Goal: Information Seeking & Learning: Learn about a topic

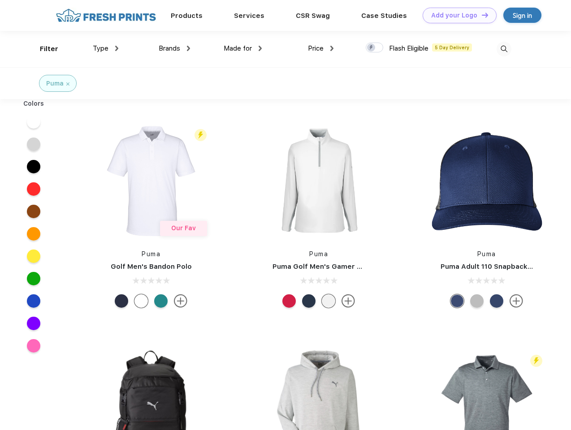
scroll to position [0, 0]
click at [456, 15] on link "Add your Logo Design Tool" at bounding box center [460, 16] width 74 height 16
click at [0, 0] on div "Design Tool" at bounding box center [0, 0] width 0 height 0
click at [481, 15] on link "Add your Logo Design Tool" at bounding box center [460, 16] width 74 height 16
click at [43, 49] on div "Filter" at bounding box center [49, 49] width 18 height 10
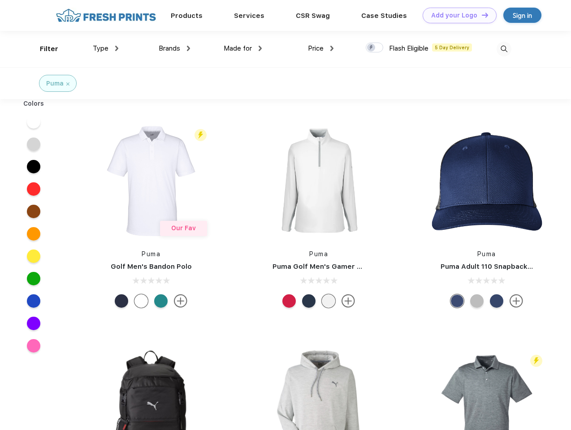
click at [106, 48] on span "Type" at bounding box center [101, 48] width 16 height 8
click at [174, 48] on span "Brands" at bounding box center [170, 48] width 22 height 8
click at [243, 48] on span "Made for" at bounding box center [238, 48] width 28 height 8
click at [321, 48] on span "Price" at bounding box center [316, 48] width 16 height 8
click at [375, 48] on div at bounding box center [374, 48] width 17 height 10
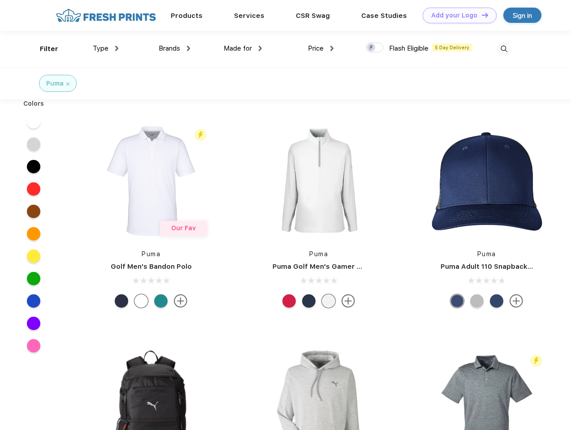
click at [372, 48] on input "checkbox" at bounding box center [369, 45] width 6 height 6
click at [504, 49] on img at bounding box center [504, 49] width 15 height 15
